Goal: Check status

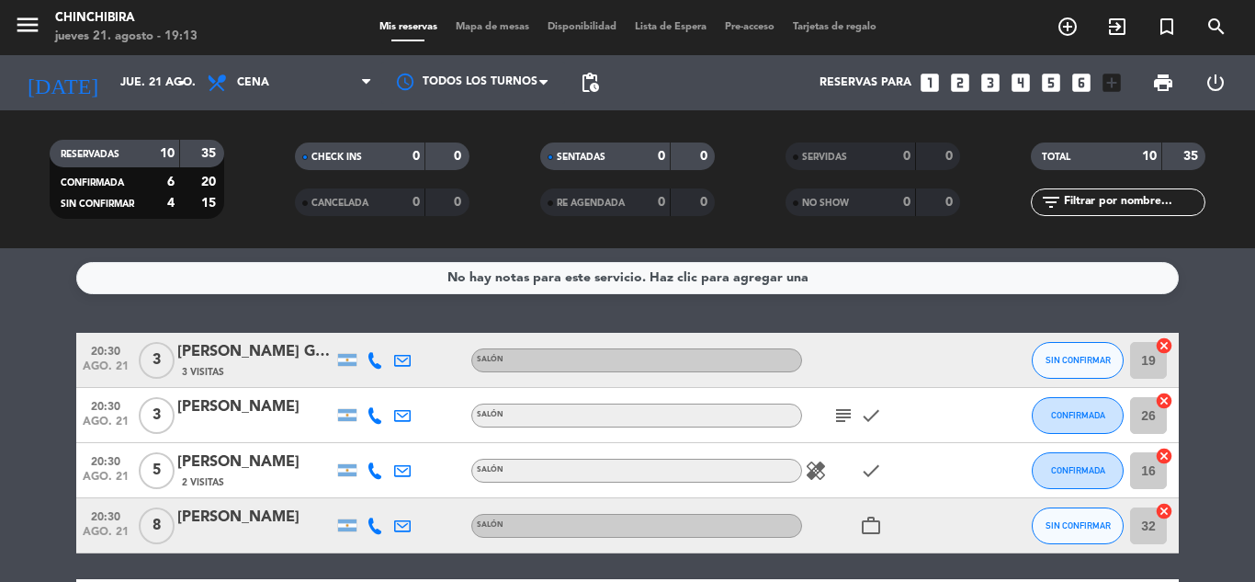
click at [829, 408] on div "subject check" at bounding box center [884, 415] width 165 height 54
click at [834, 412] on icon "subject" at bounding box center [844, 415] width 22 height 22
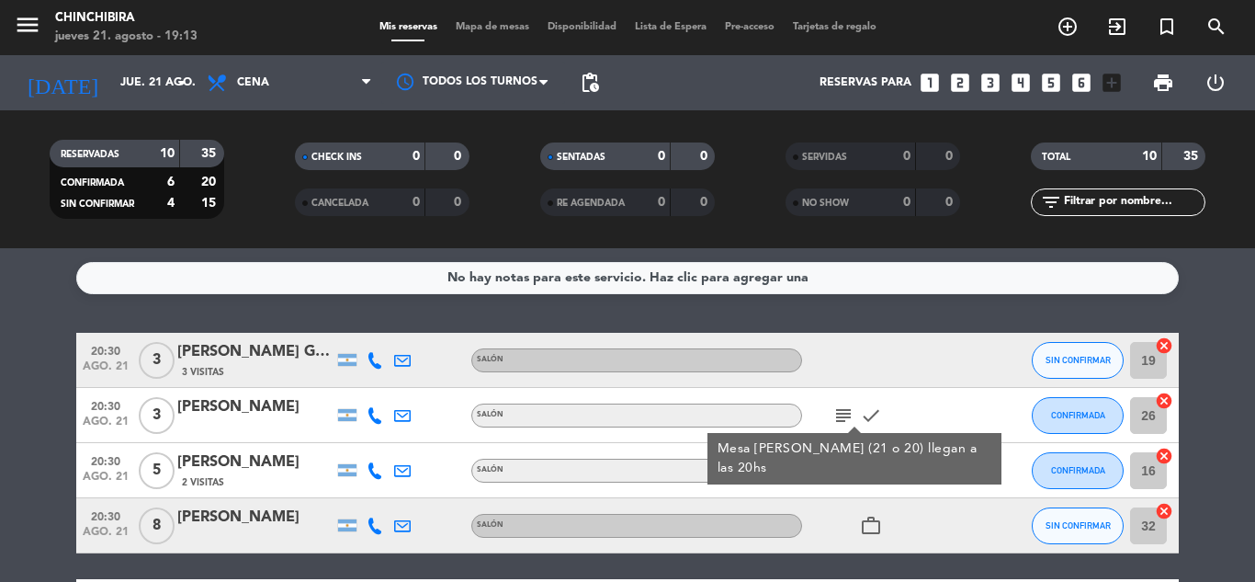
click at [902, 367] on div at bounding box center [884, 360] width 165 height 54
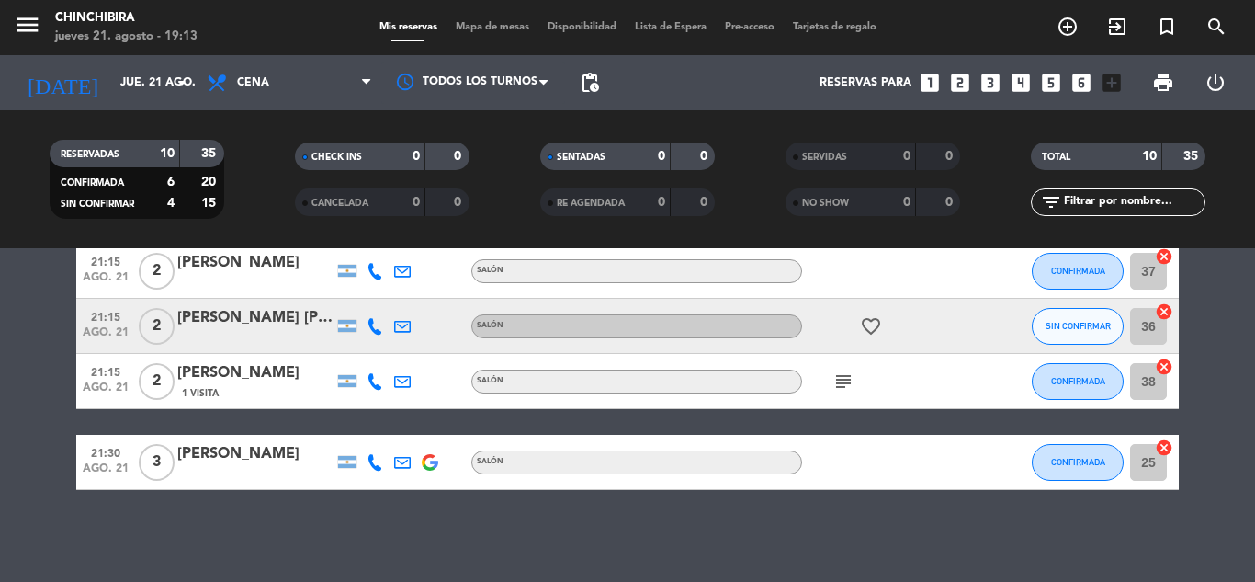
scroll to position [379, 0]
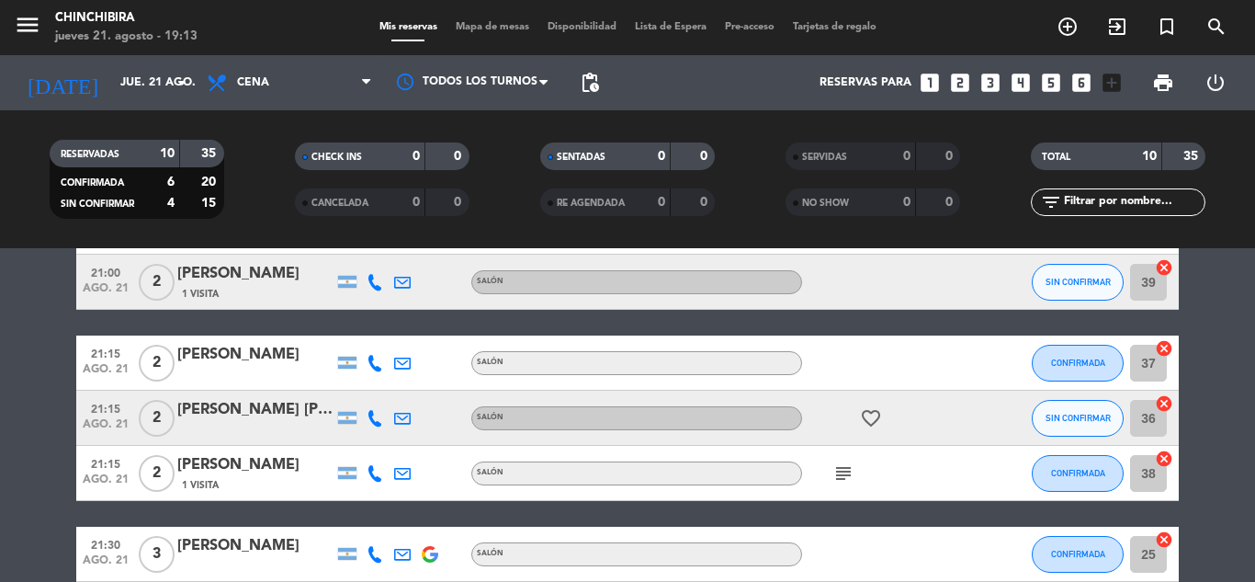
click at [843, 468] on icon "subject" at bounding box center [844, 473] width 22 height 22
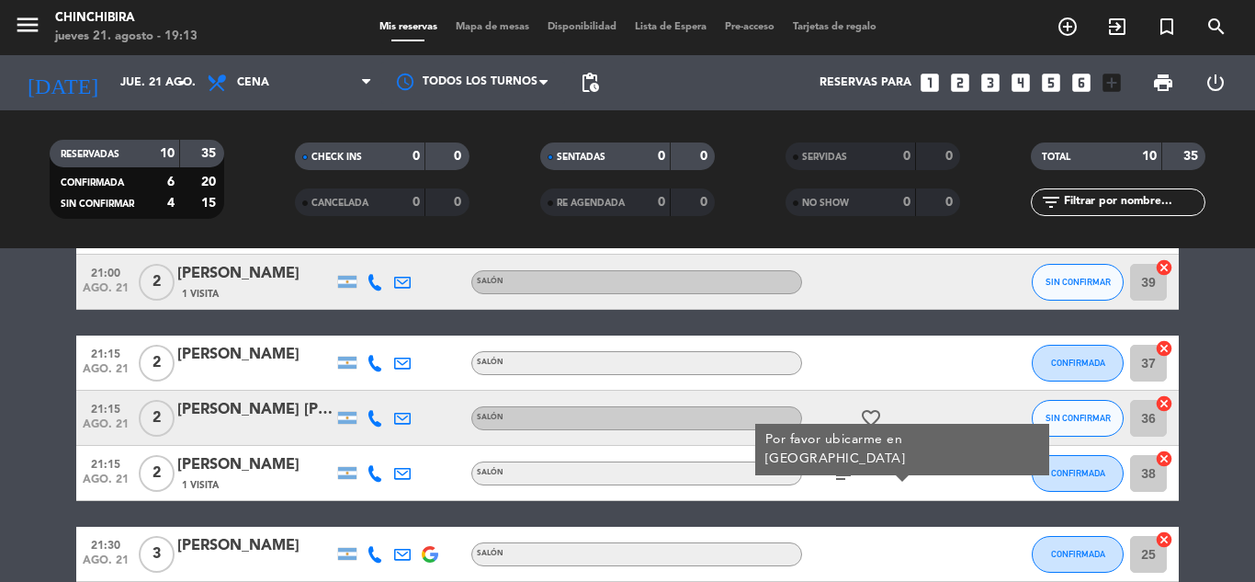
click at [815, 381] on div at bounding box center [884, 362] width 165 height 54
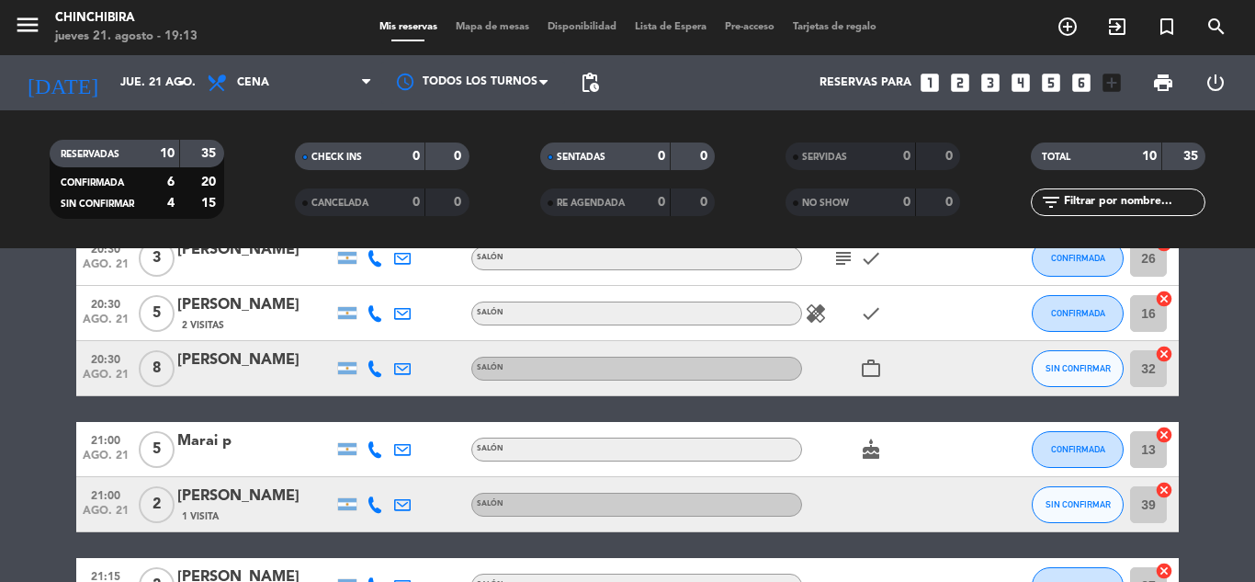
scroll to position [104, 0]
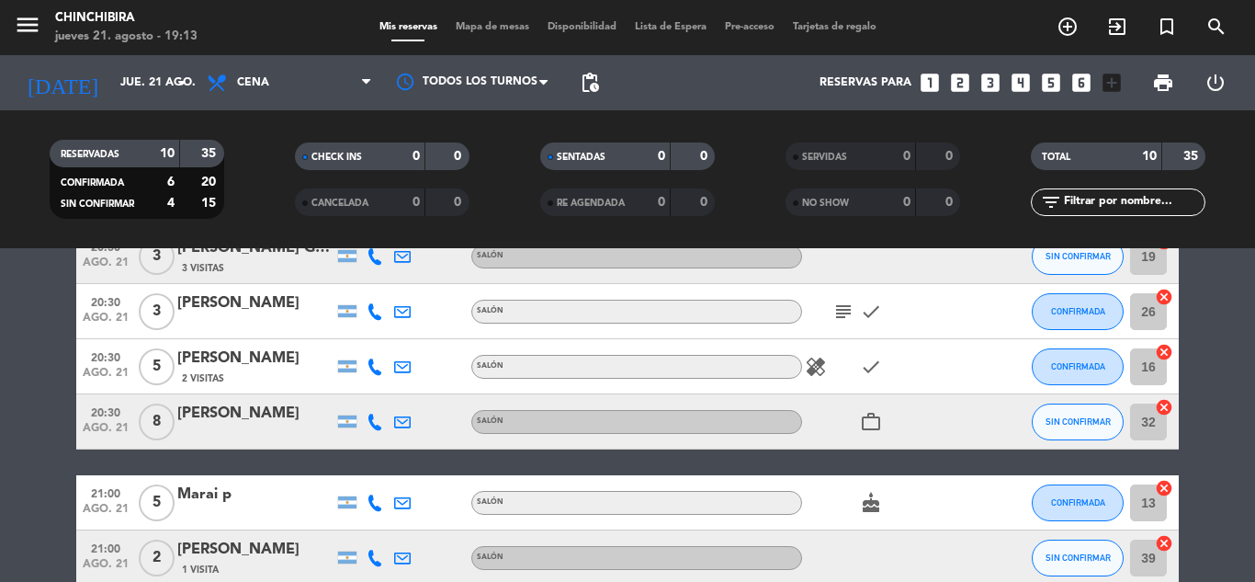
click at [831, 317] on span "subject" at bounding box center [844, 311] width 28 height 22
click at [836, 309] on icon "subject" at bounding box center [844, 311] width 22 height 22
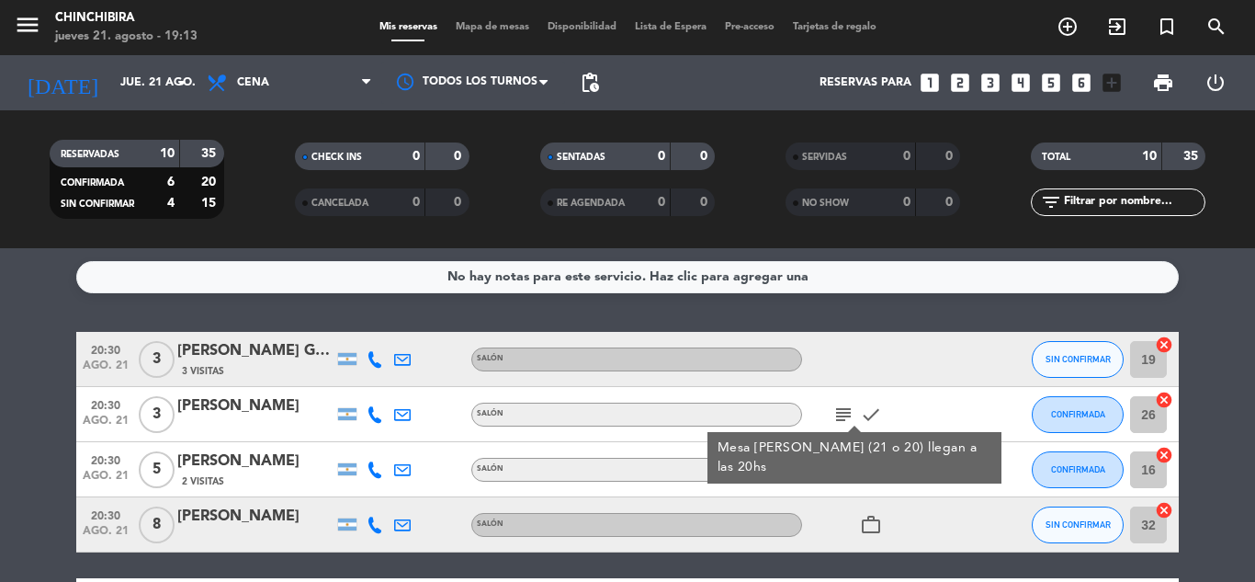
scroll to position [0, 0]
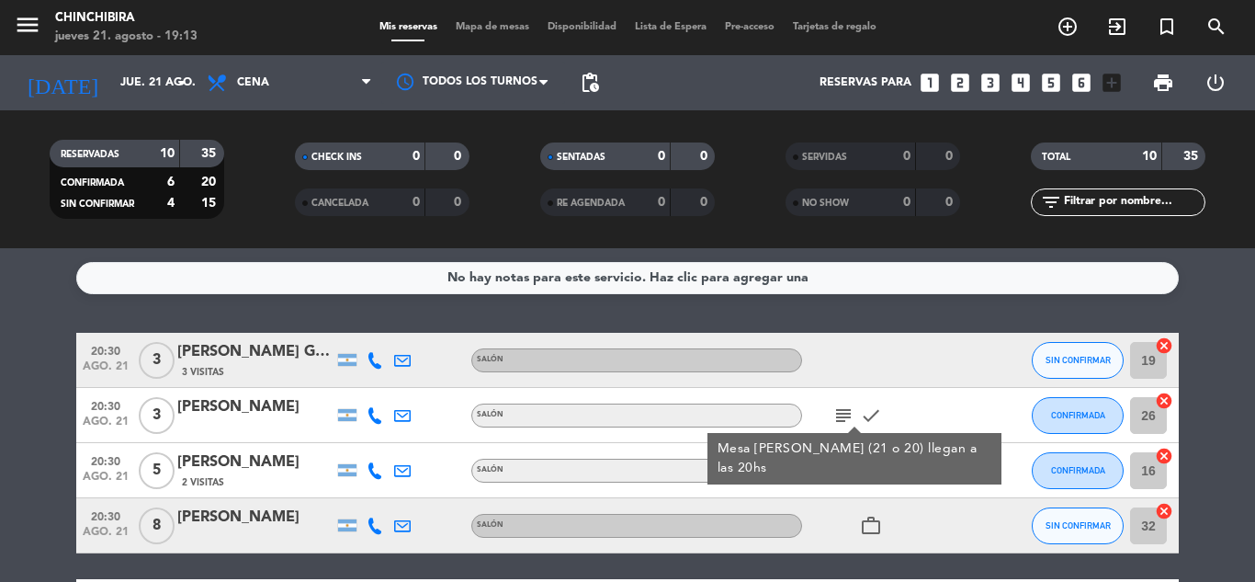
click at [946, 338] on div at bounding box center [884, 360] width 165 height 54
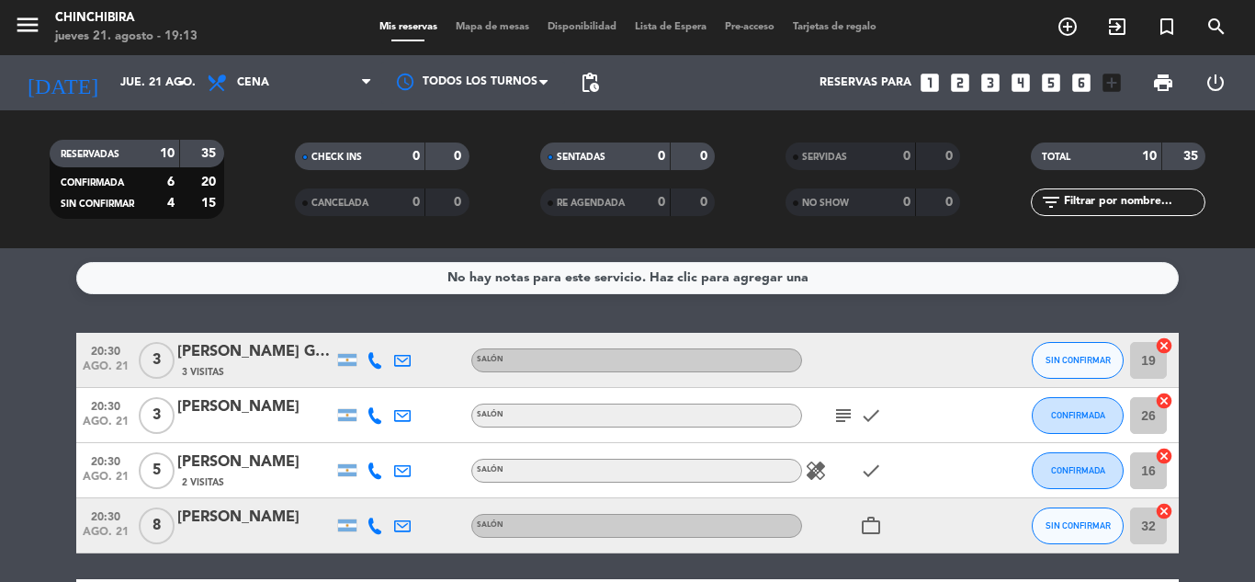
click at [819, 469] on icon "healing" at bounding box center [816, 470] width 22 height 22
click at [865, 390] on div "subject check" at bounding box center [884, 415] width 165 height 54
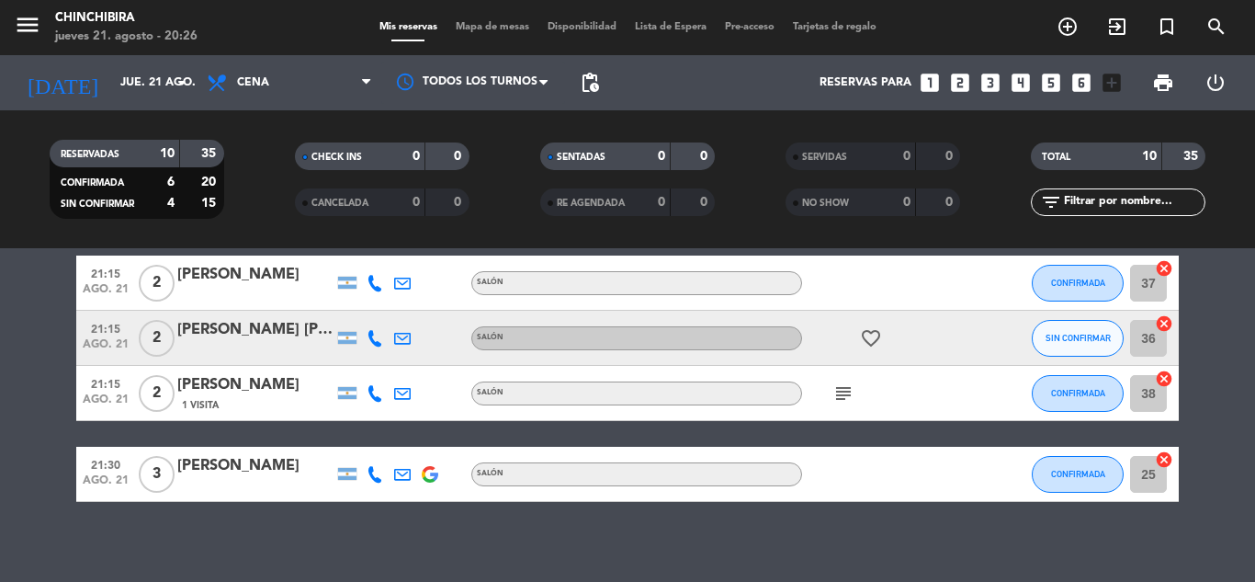
scroll to position [368, 0]
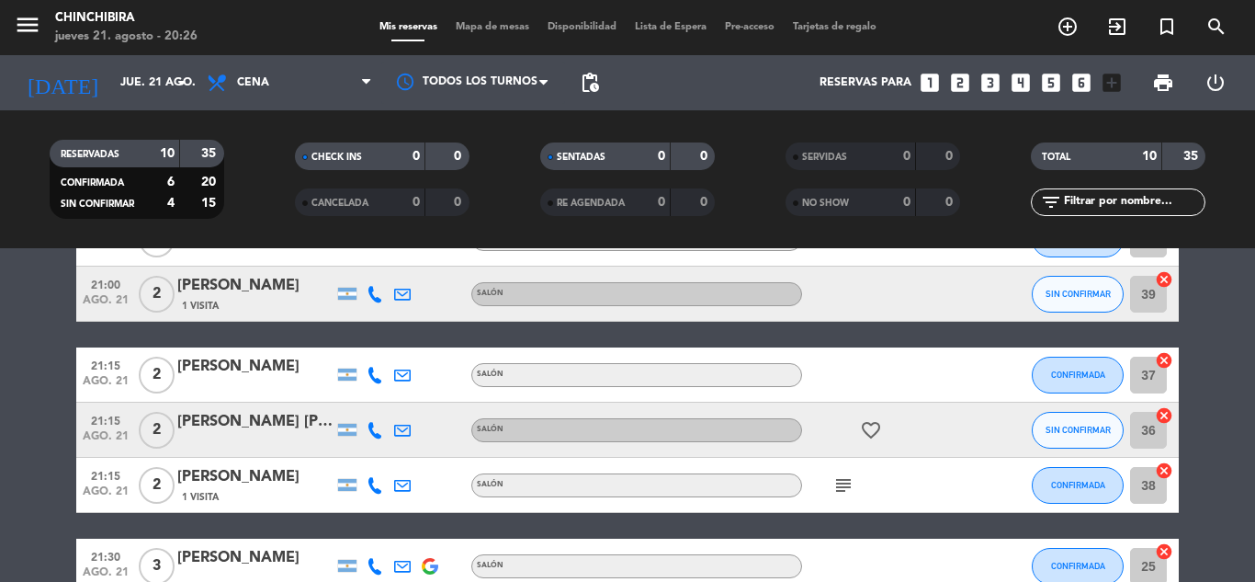
click at [851, 485] on icon "subject" at bounding box center [844, 485] width 22 height 22
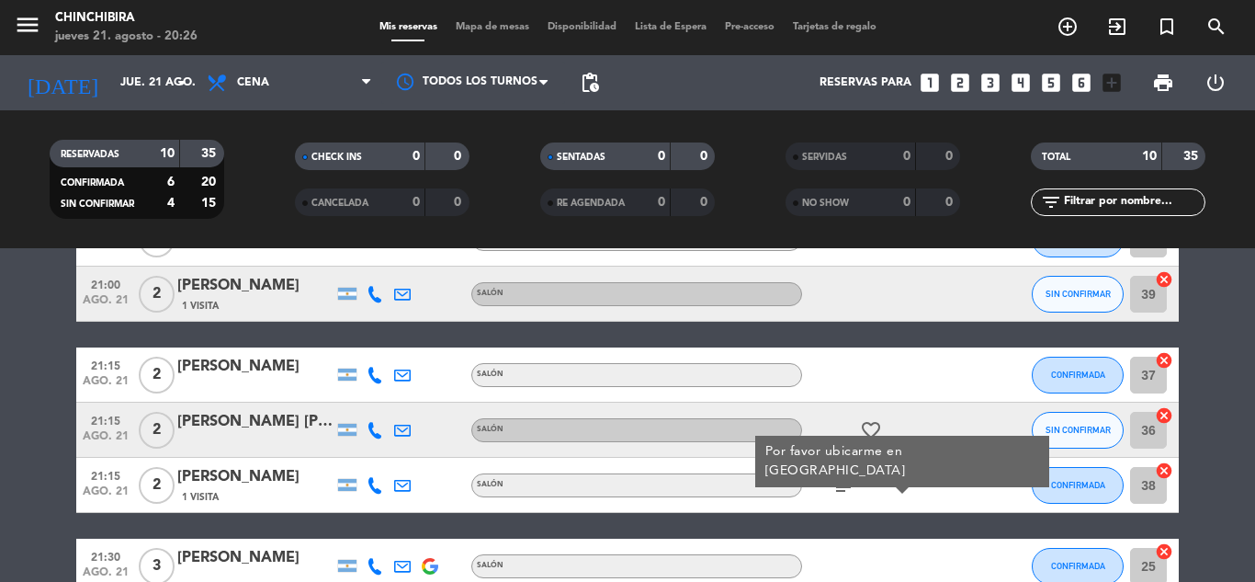
click at [851, 485] on icon "subject" at bounding box center [844, 485] width 22 height 22
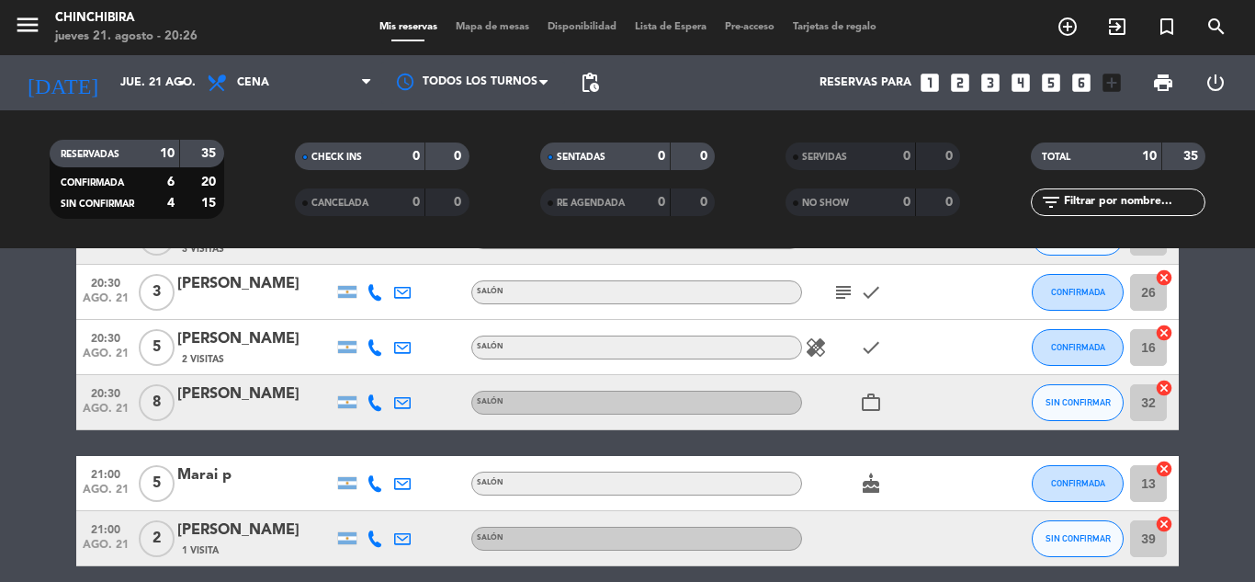
scroll to position [92, 0]
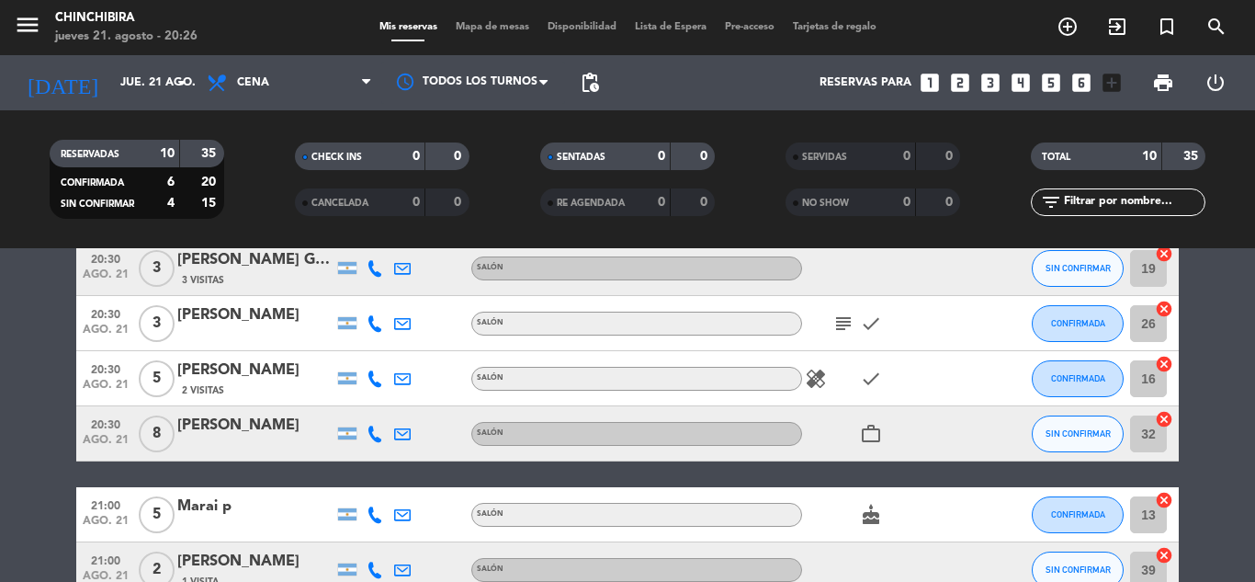
click at [810, 373] on icon "healing" at bounding box center [816, 379] width 22 height 22
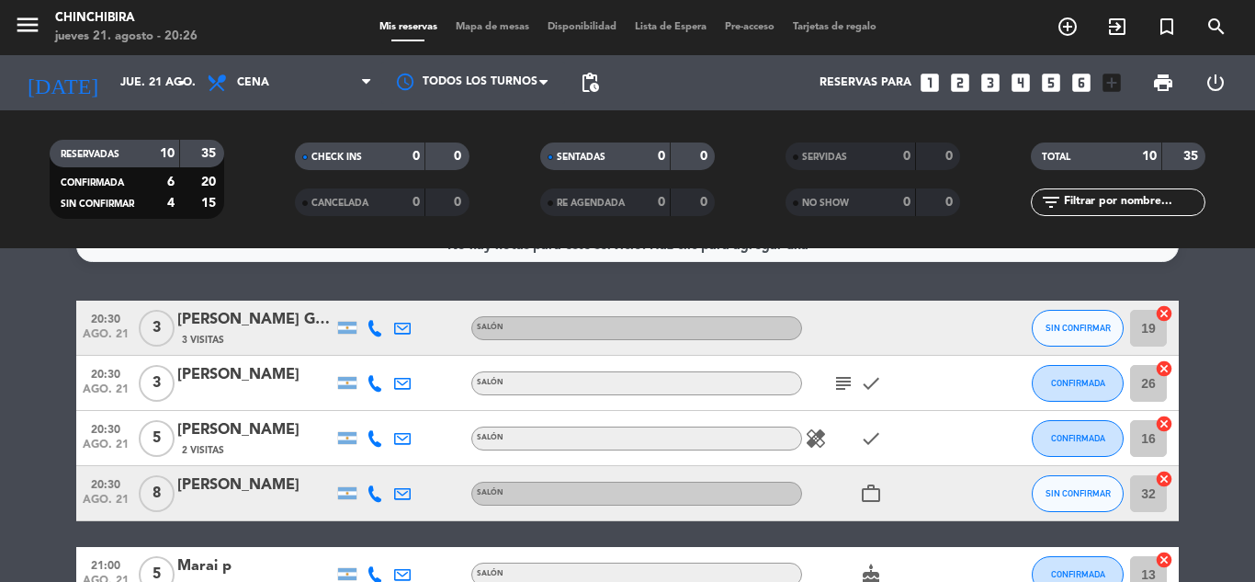
scroll to position [0, 0]
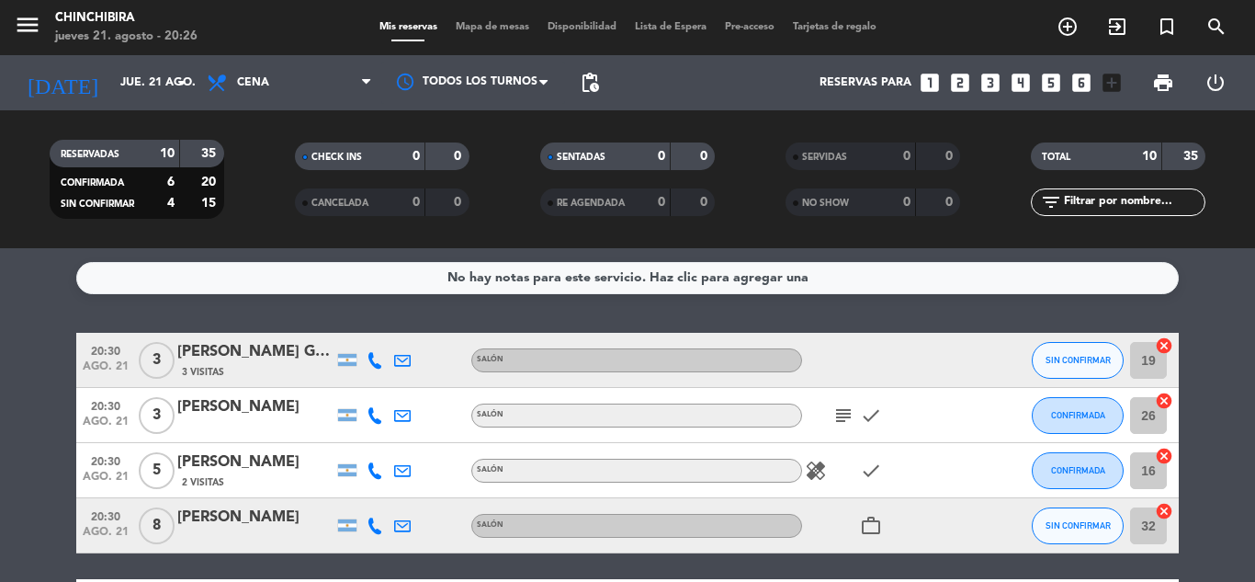
click at [843, 415] on icon "subject" at bounding box center [844, 415] width 22 height 22
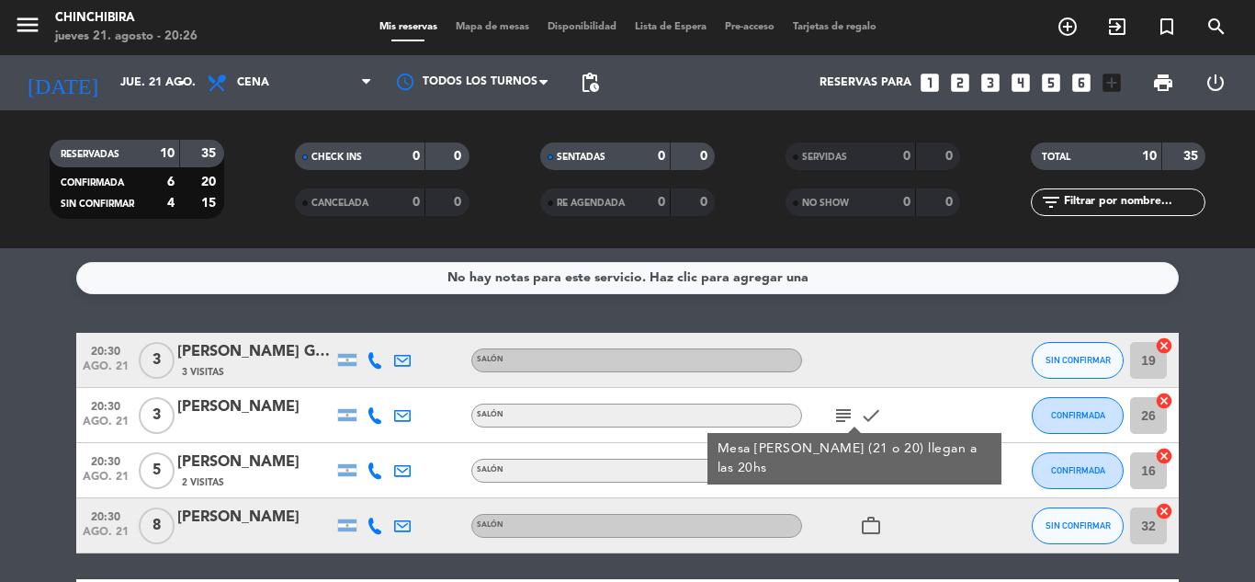
click at [843, 415] on icon "subject" at bounding box center [844, 415] width 22 height 22
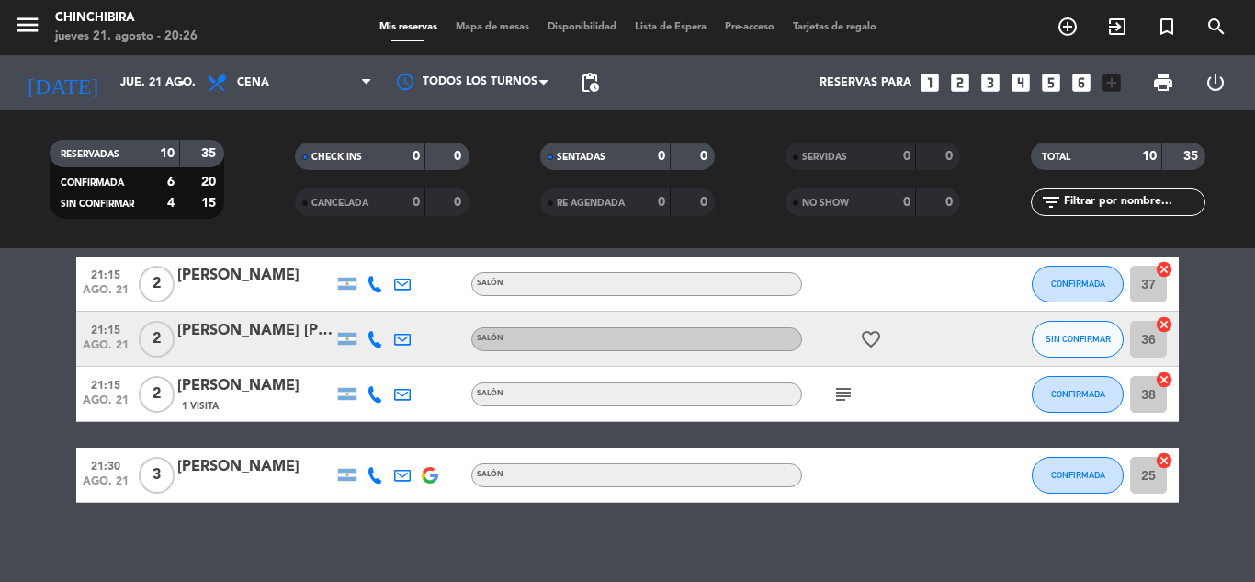
scroll to position [471, 0]
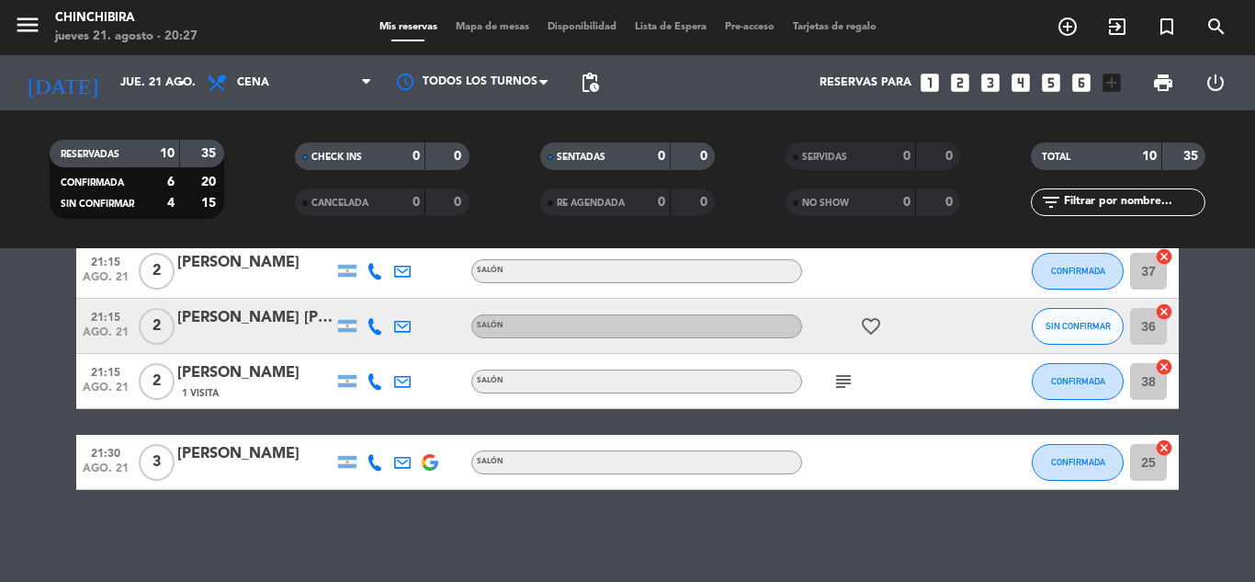
click at [849, 378] on icon "subject" at bounding box center [844, 381] width 22 height 22
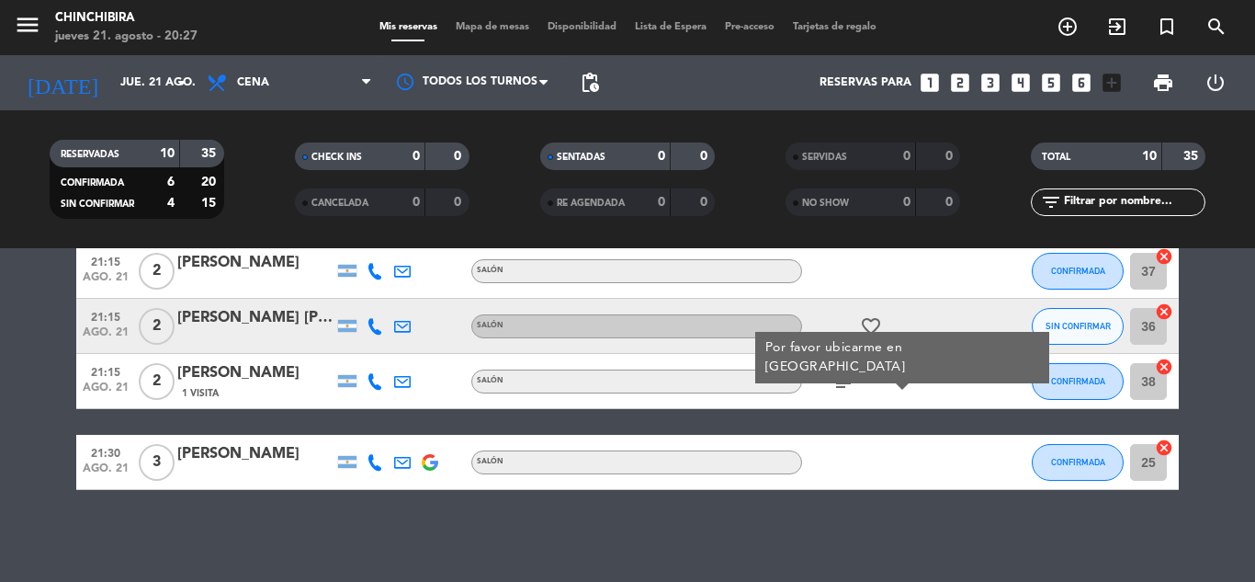
click at [845, 303] on div "favorite_border" at bounding box center [884, 326] width 165 height 54
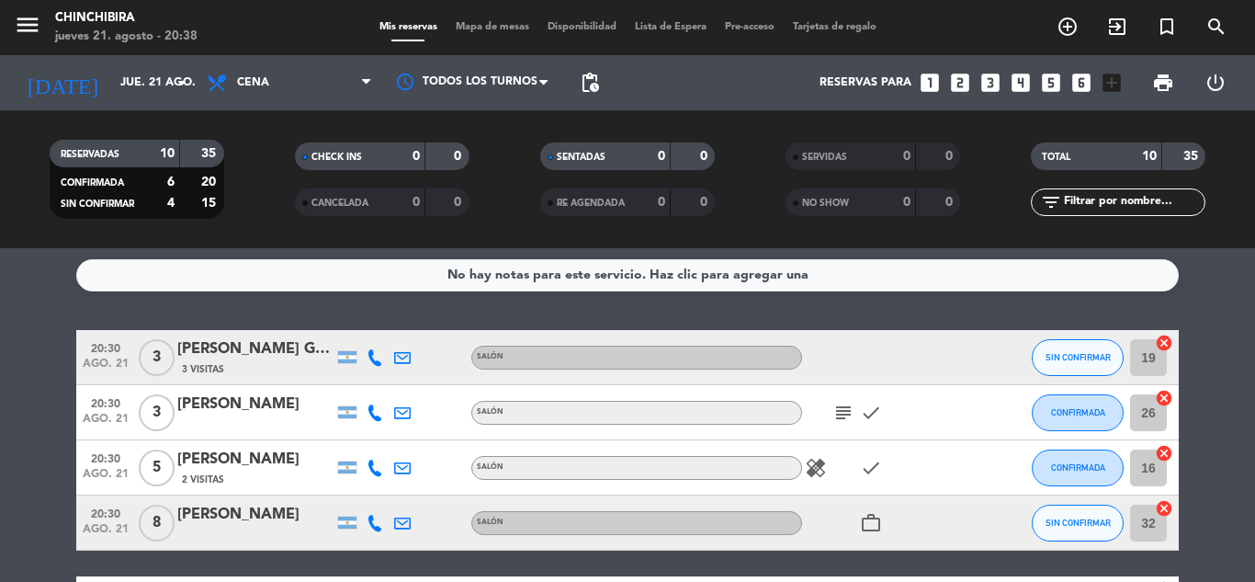
scroll to position [0, 0]
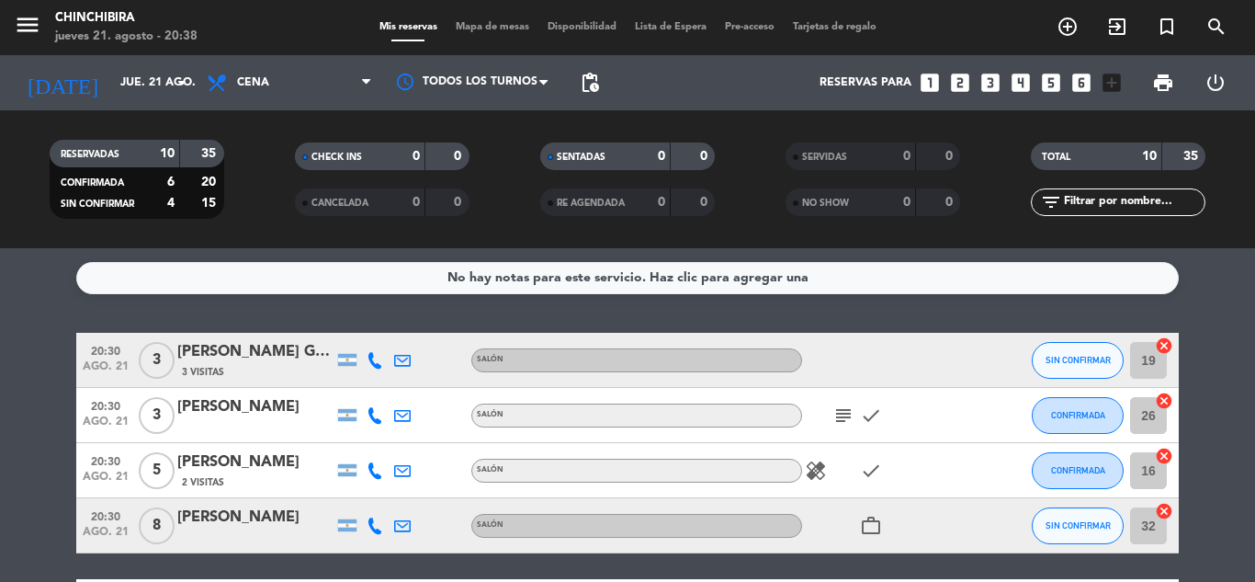
click at [372, 422] on icon at bounding box center [375, 415] width 17 height 17
click at [841, 421] on icon "subject" at bounding box center [844, 415] width 22 height 22
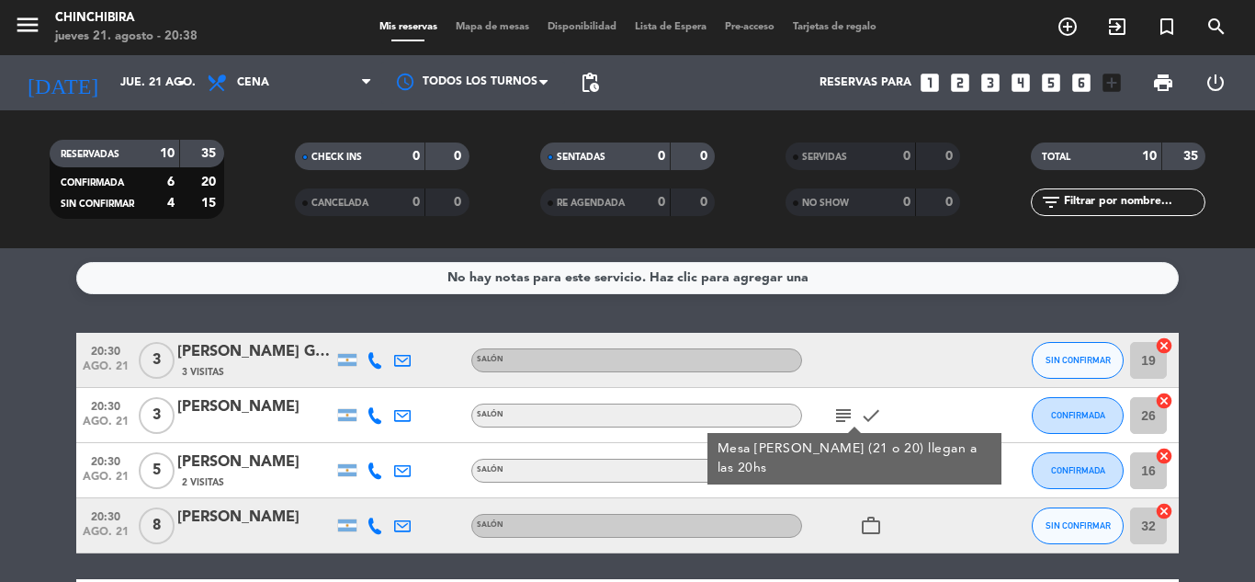
click at [927, 403] on div "subject Mesa [PERSON_NAME] (21 o 20) llegan a las 20hs check" at bounding box center [884, 415] width 165 height 54
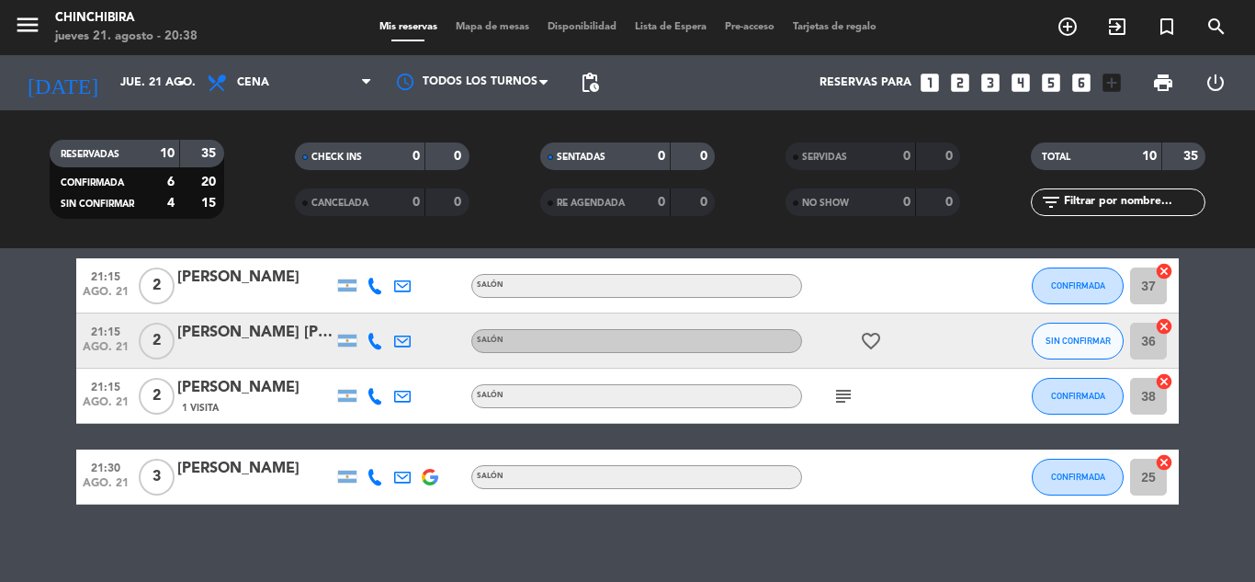
scroll to position [471, 0]
